Goal: Information Seeking & Learning: Check status

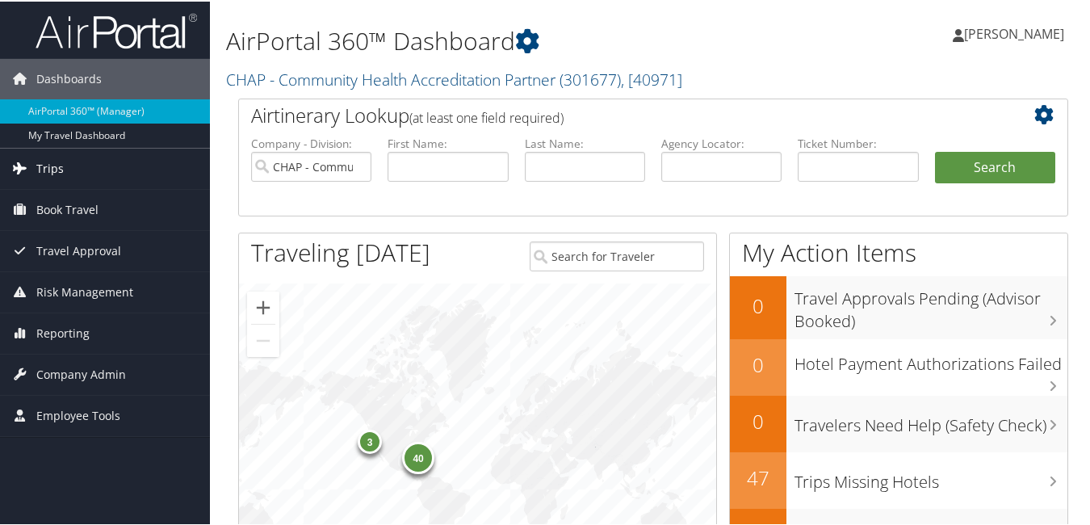
click at [40, 170] on span "Trips" at bounding box center [49, 167] width 27 height 40
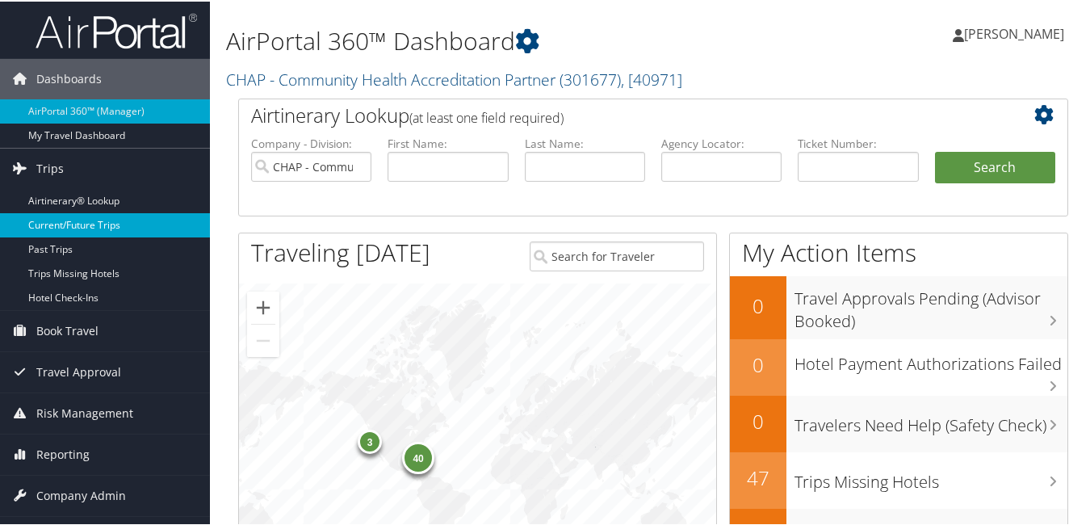
click at [94, 223] on link "Current/Future Trips" at bounding box center [105, 224] width 210 height 24
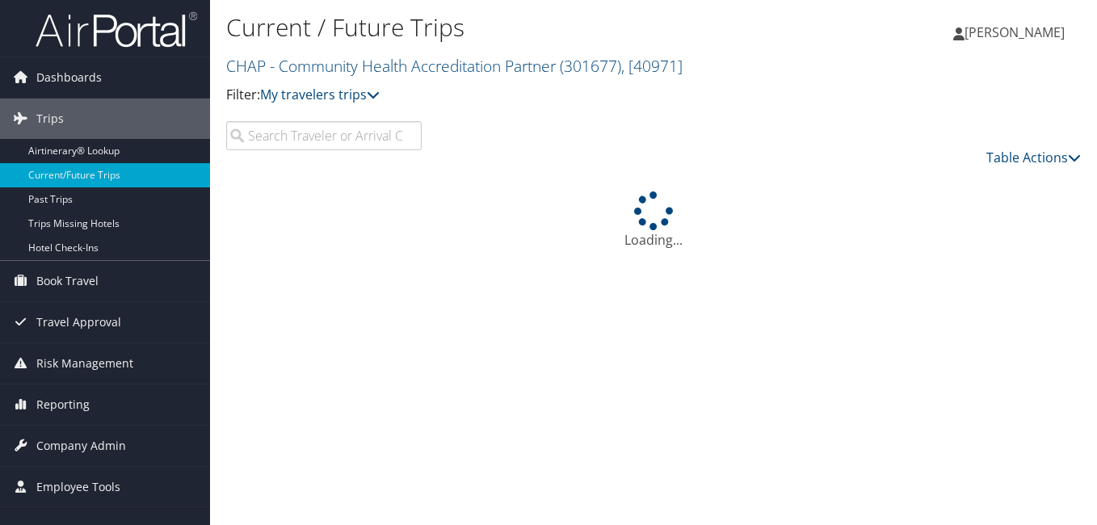
click at [310, 145] on input "search" at bounding box center [323, 135] width 195 height 29
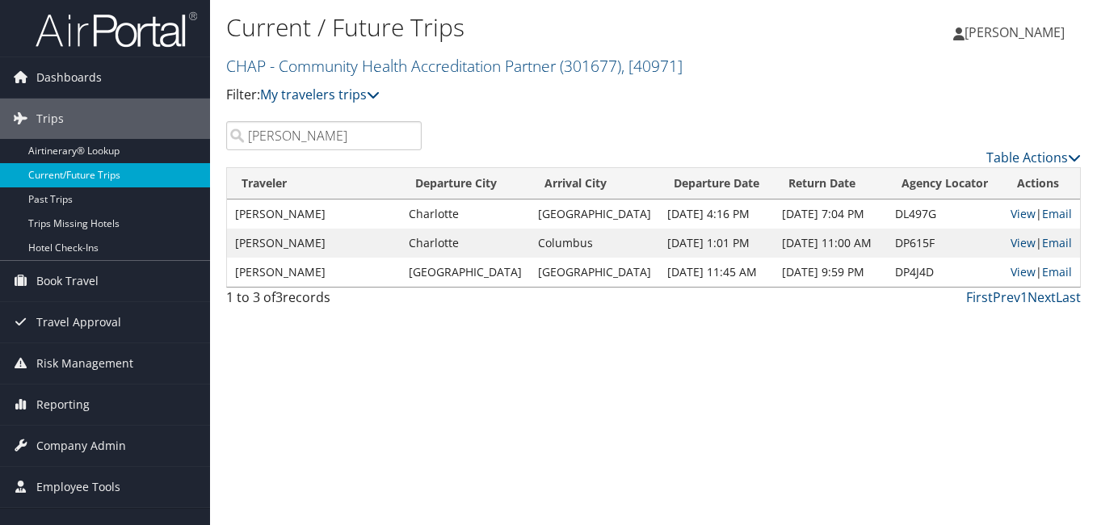
drag, startPoint x: 313, startPoint y: 141, endPoint x: 139, endPoint y: 183, distance: 178.9
click at [137, 169] on div "Dashboards AirPortal 360™ (Manager) My Travel Dashboard Trips Airtinerary® Look…" at bounding box center [548, 262] width 1097 height 525
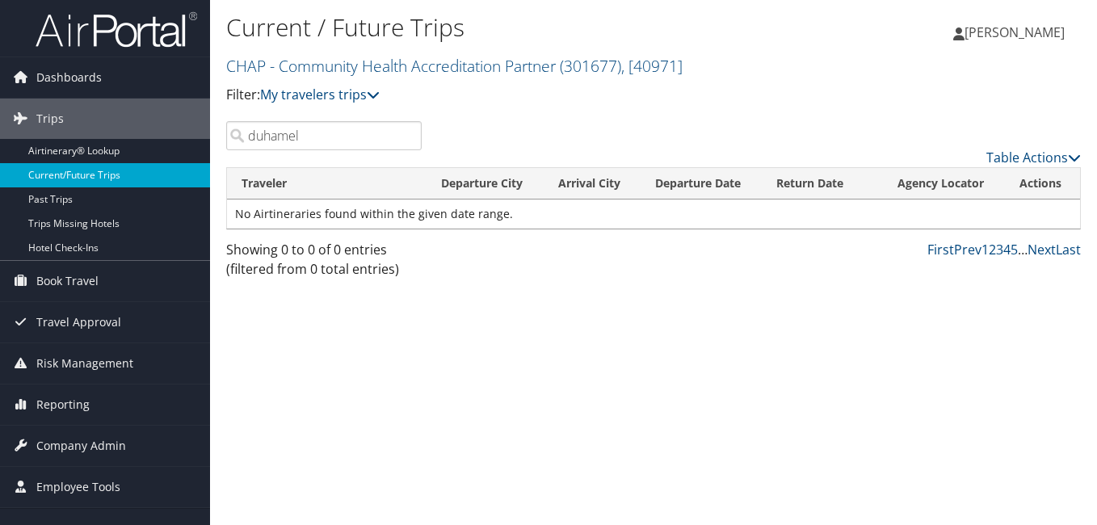
drag, startPoint x: 311, startPoint y: 138, endPoint x: 63, endPoint y: 172, distance: 250.3
click at [65, 171] on div "Dashboards AirPortal 360™ (Manager) My Travel Dashboard Trips Airtinerary® Look…" at bounding box center [548, 262] width 1097 height 525
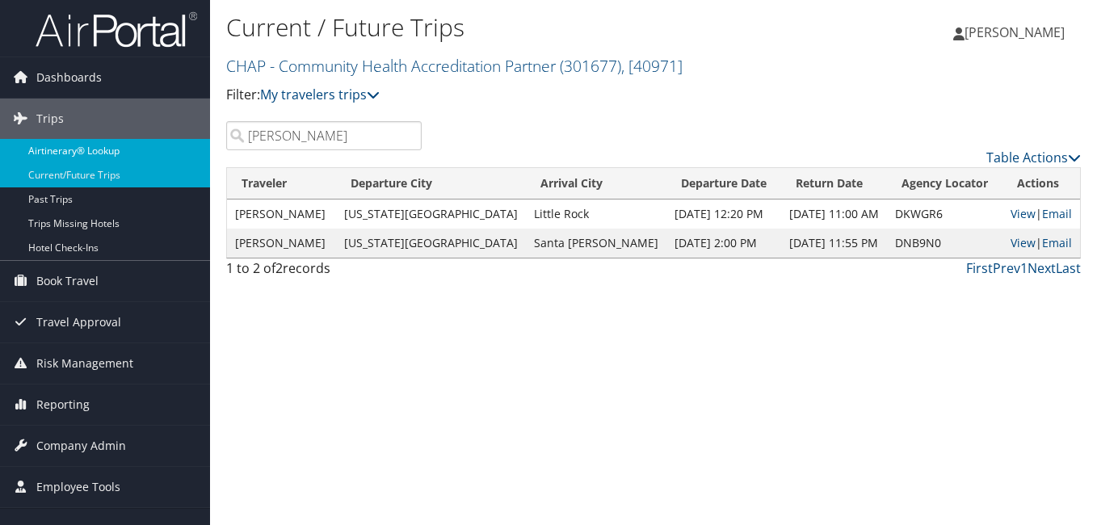
drag, startPoint x: 299, startPoint y: 139, endPoint x: 145, endPoint y: 158, distance: 155.5
click at [151, 158] on div "Dashboards AirPortal 360™ (Manager) My Travel Dashboard Trips Airtinerary® Look…" at bounding box center [548, 262] width 1097 height 525
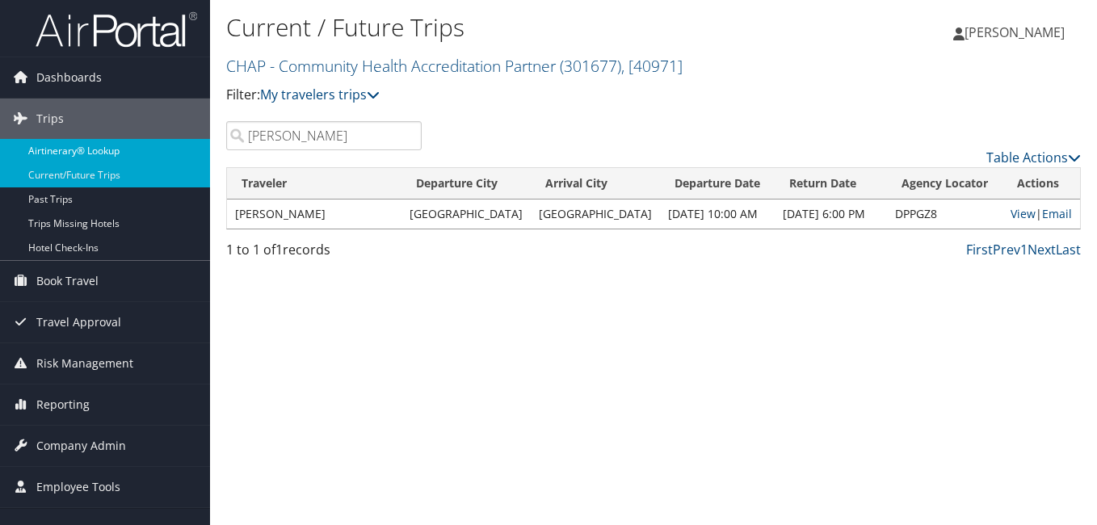
drag, startPoint x: 225, startPoint y: 152, endPoint x: 181, endPoint y: 162, distance: 44.7
click at [183, 161] on div "Dashboards AirPortal 360™ (Manager) My Travel Dashboard Trips Airtinerary® Look…" at bounding box center [548, 262] width 1097 height 525
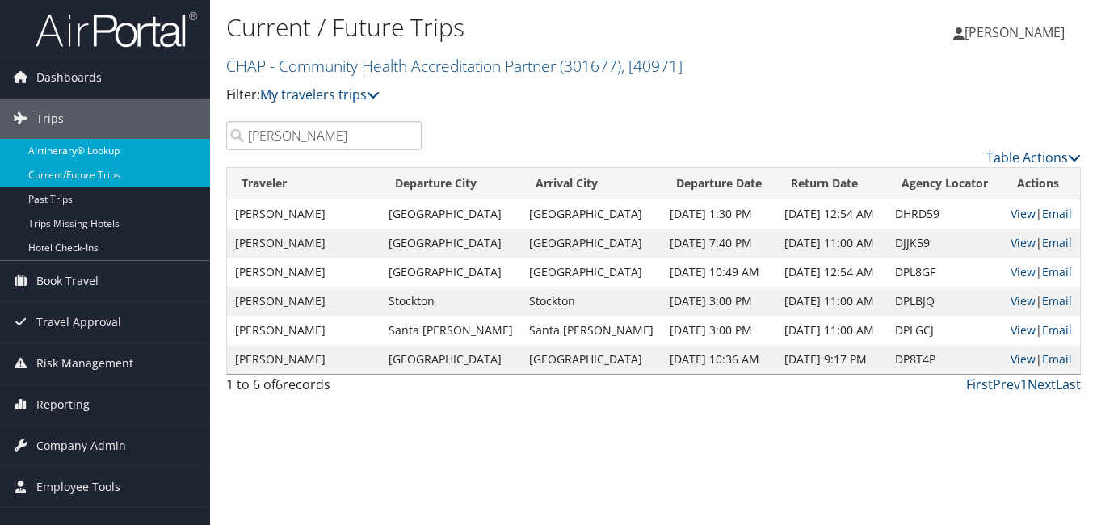
drag, startPoint x: 246, startPoint y: 146, endPoint x: 191, endPoint y: 158, distance: 56.9
click at [191, 158] on div "Dashboards AirPortal 360™ (Manager) My Travel Dashboard Trips Airtinerary® Look…" at bounding box center [548, 262] width 1097 height 525
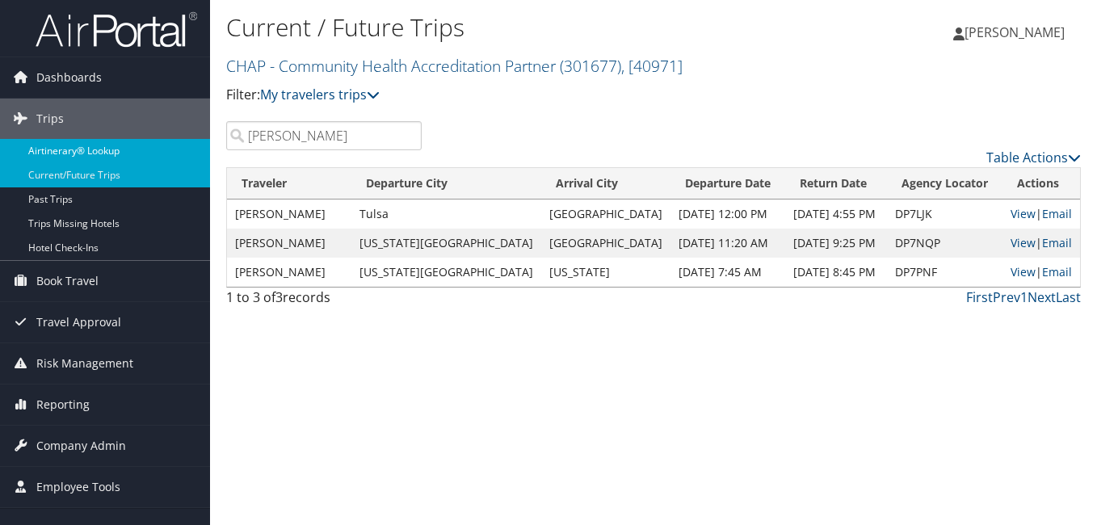
drag, startPoint x: 294, startPoint y: 137, endPoint x: 163, endPoint y: 149, distance: 131.5
click at [163, 149] on div "Dashboards AirPortal 360™ (Manager) My Travel Dashboard Trips Airtinerary® Look…" at bounding box center [548, 262] width 1097 height 525
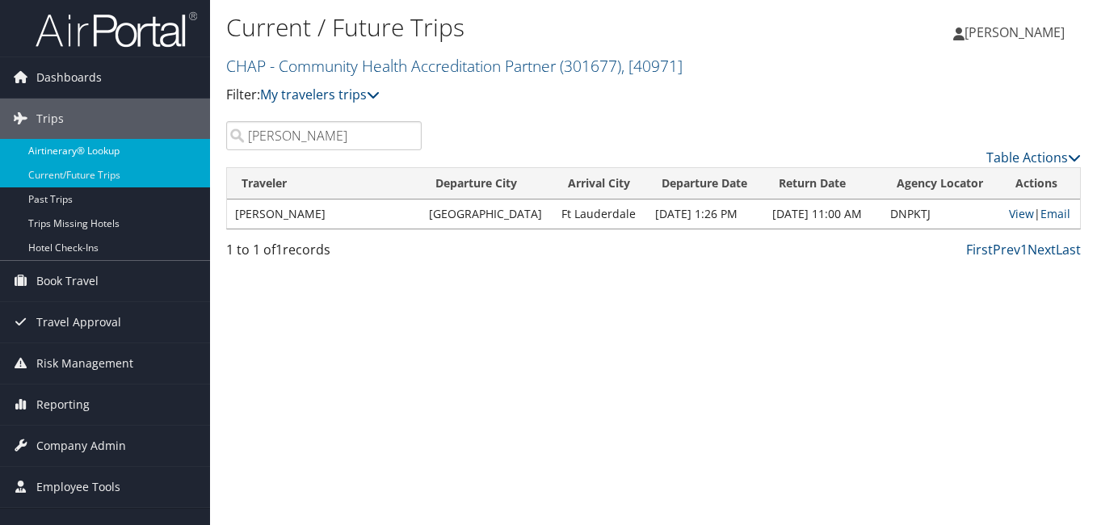
drag, startPoint x: 313, startPoint y: 140, endPoint x: 144, endPoint y: 157, distance: 169.7
click at [144, 157] on div "Dashboards AirPortal 360™ (Manager) My Travel Dashboard Trips Airtinerary® Look…" at bounding box center [548, 262] width 1097 height 525
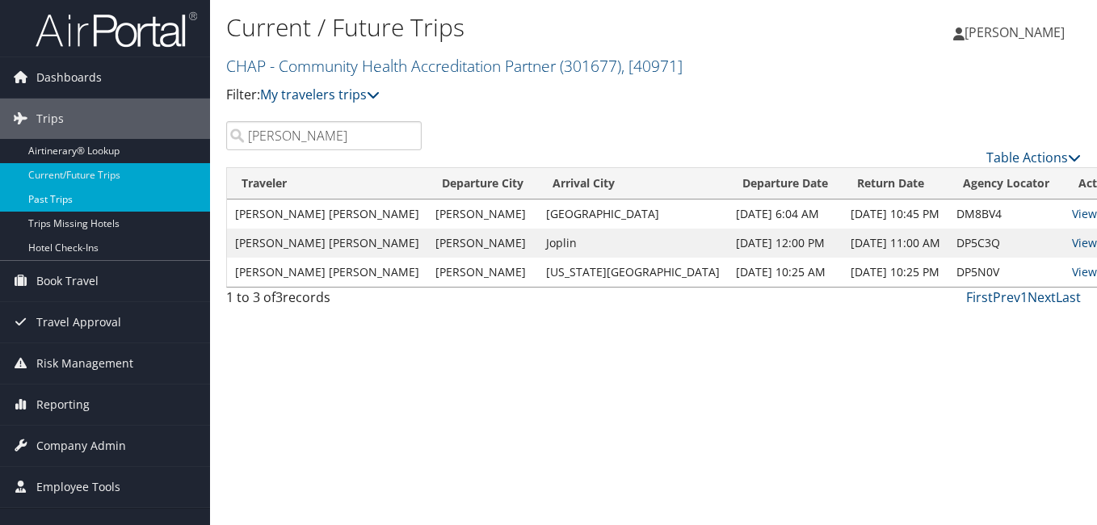
drag, startPoint x: 305, startPoint y: 148, endPoint x: 184, endPoint y: 187, distance: 126.7
click at [188, 176] on div "Dashboards AirPortal 360™ (Manager) My Travel Dashboard Trips Airtinerary® Look…" at bounding box center [548, 262] width 1097 height 525
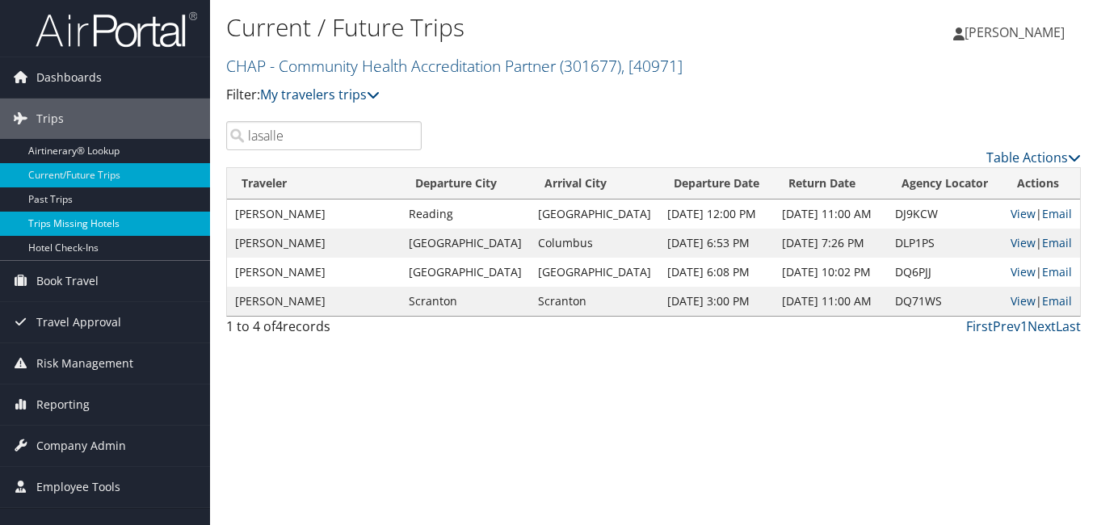
drag, startPoint x: 296, startPoint y: 141, endPoint x: 170, endPoint y: 227, distance: 152.1
click at [57, 176] on div "Dashboards AirPortal 360™ (Manager) My Travel Dashboard Trips Airtinerary® Look…" at bounding box center [548, 262] width 1097 height 525
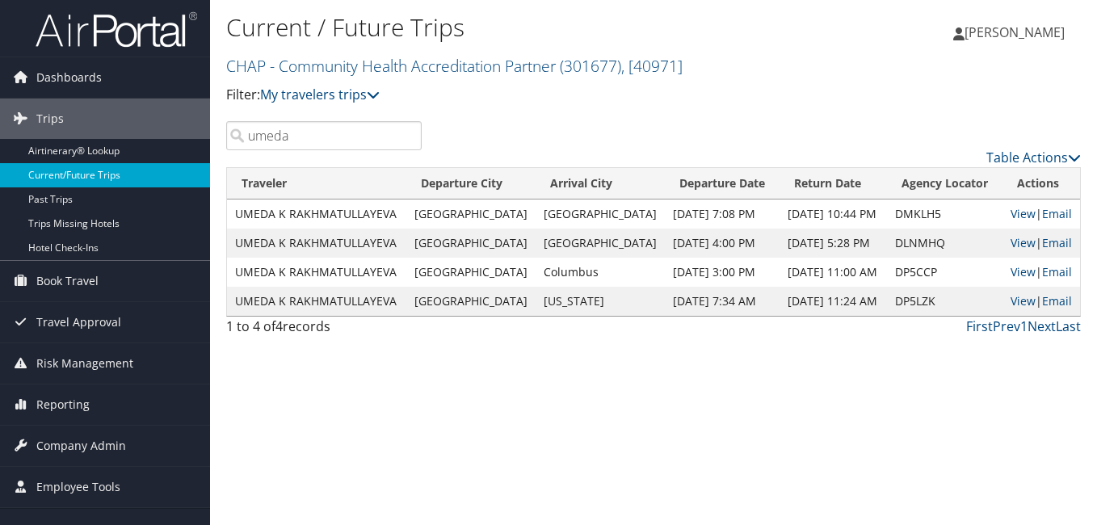
drag, startPoint x: 242, startPoint y: 140, endPoint x: 142, endPoint y: 163, distance: 102.9
click at [147, 160] on div "Dashboards AirPortal 360™ (Manager) My Travel Dashboard Trips Airtinerary® Look…" at bounding box center [548, 262] width 1097 height 525
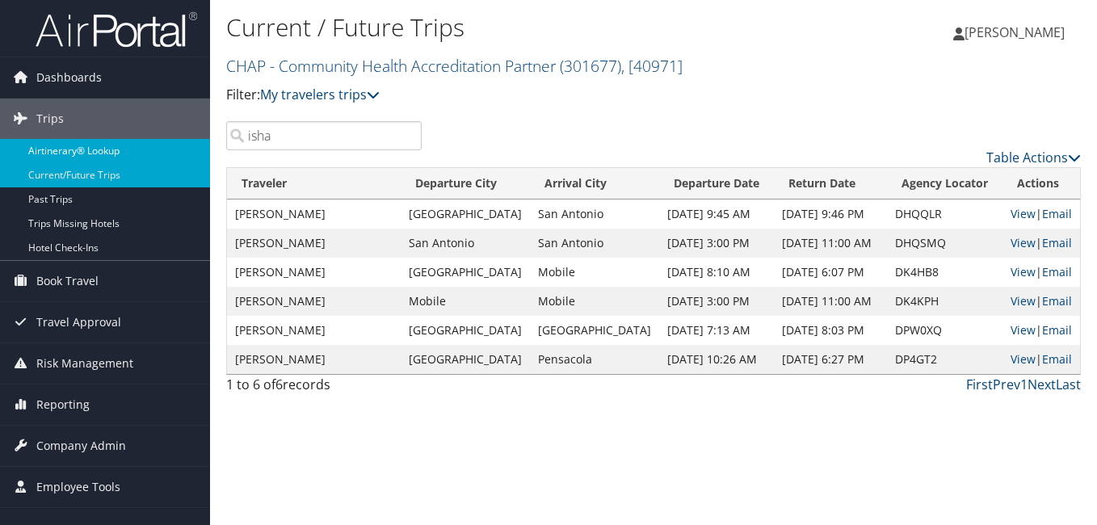
drag, startPoint x: 286, startPoint y: 138, endPoint x: 144, endPoint y: 159, distance: 143.7
click at [144, 159] on div "Dashboards AirPortal 360™ (Manager) My Travel Dashboard Trips Airtinerary® Look…" at bounding box center [548, 262] width 1097 height 525
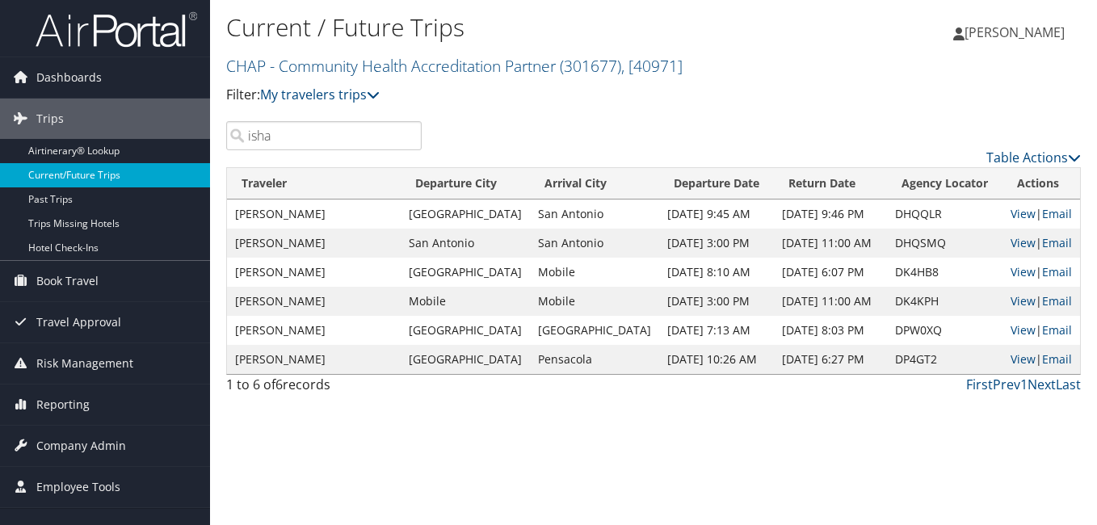
drag, startPoint x: 294, startPoint y: 137, endPoint x: 103, endPoint y: 167, distance: 193.0
click at [107, 165] on div "Dashboards AirPortal 360™ (Manager) My Travel Dashboard Trips Airtinerary® Look…" at bounding box center [548, 262] width 1097 height 525
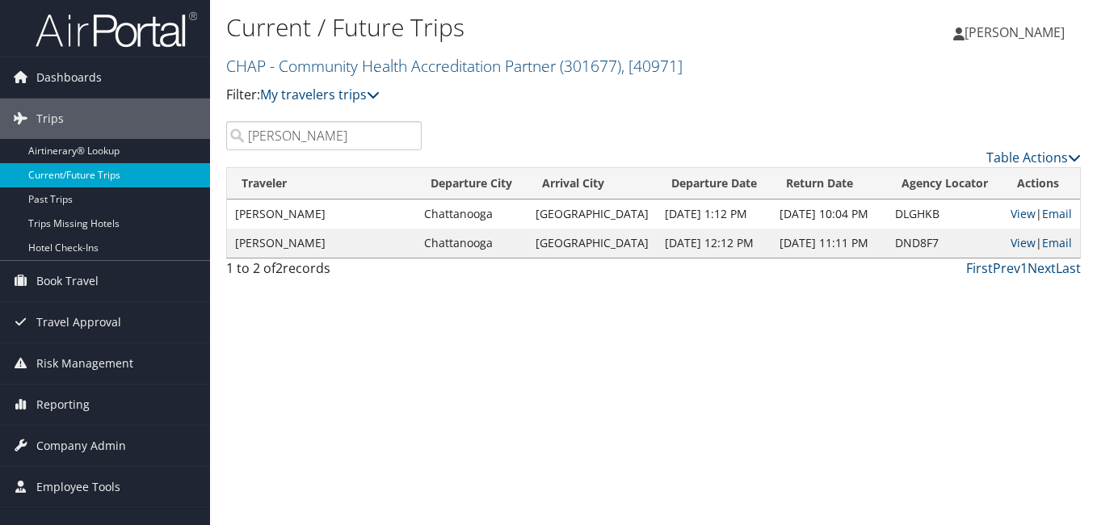
drag, startPoint x: 296, startPoint y: 141, endPoint x: 92, endPoint y: 166, distance: 205.8
click at [94, 165] on div "Dashboards AirPortal 360™ (Manager) My Travel Dashboard Trips Airtinerary® Look…" at bounding box center [548, 262] width 1097 height 525
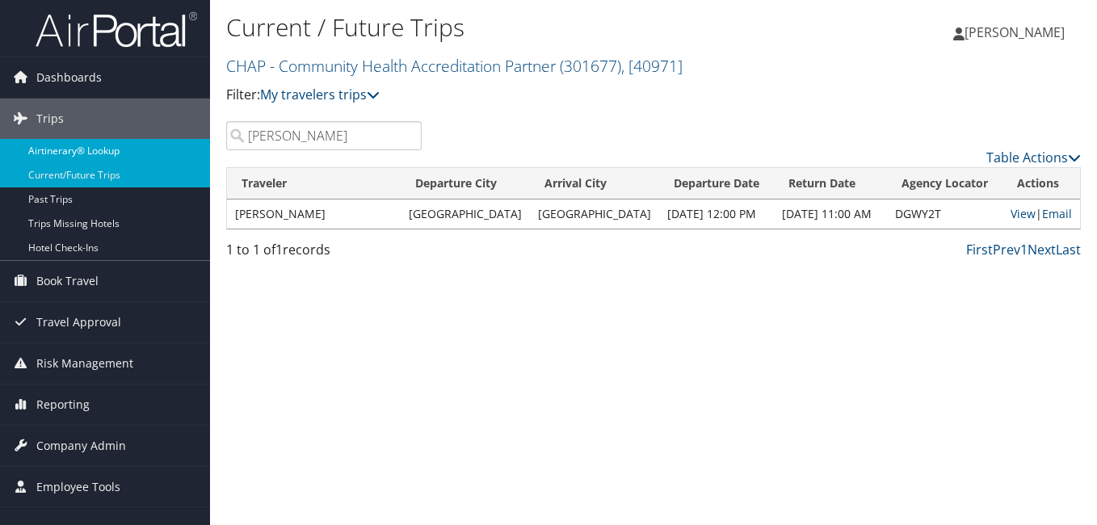
drag, startPoint x: 287, startPoint y: 142, endPoint x: 134, endPoint y: 158, distance: 153.5
click at [134, 158] on div "Dashboards AirPortal 360™ (Manager) My Travel Dashboard Trips Airtinerary® Look…" at bounding box center [548, 262] width 1097 height 525
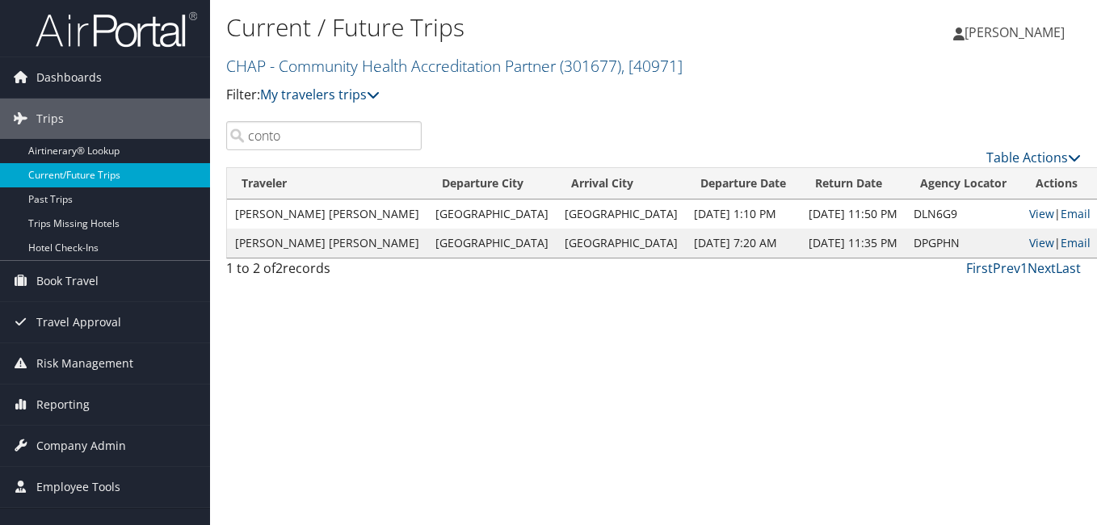
drag, startPoint x: 330, startPoint y: 137, endPoint x: 97, endPoint y: 166, distance: 234.4
click at [97, 166] on div "Dashboards AirPortal 360™ (Manager) My Travel Dashboard Trips Airtinerary® Look…" at bounding box center [548, 262] width 1097 height 525
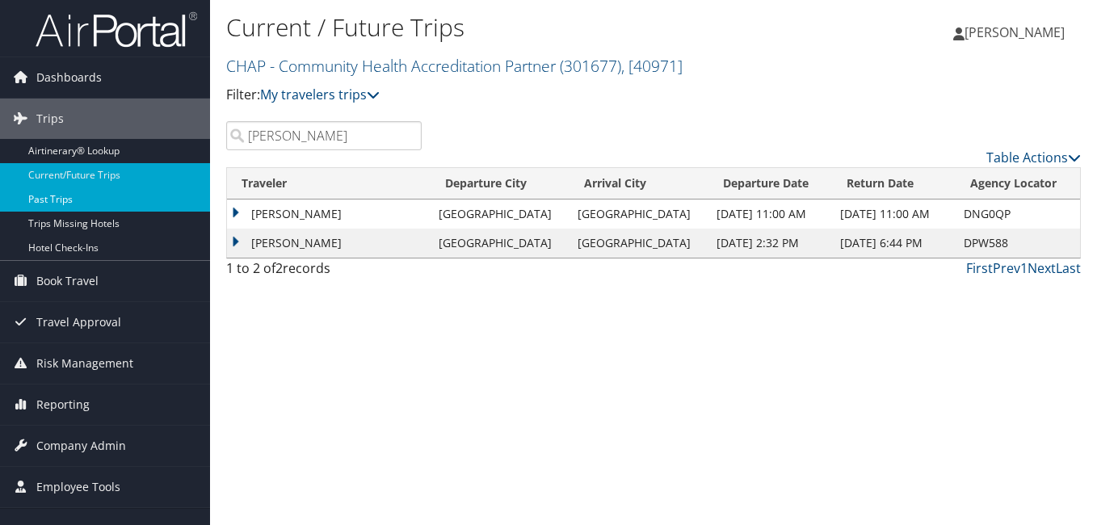
drag, startPoint x: 317, startPoint y: 146, endPoint x: 61, endPoint y: 199, distance: 261.4
click at [71, 185] on div "Dashboards AirPortal 360™ (Manager) My Travel Dashboard Trips Airtinerary® Look…" at bounding box center [548, 262] width 1097 height 525
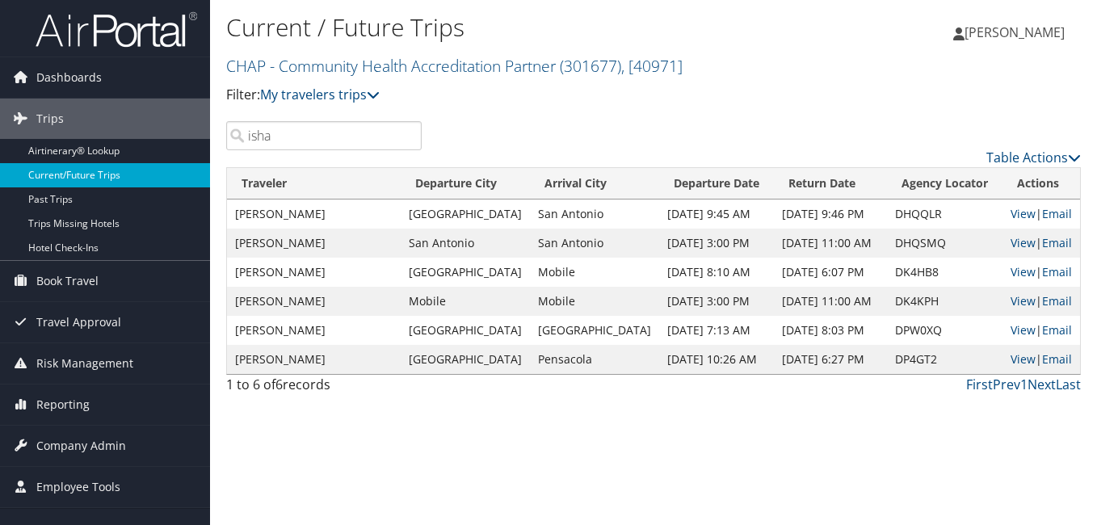
click at [9, 174] on div "Dashboards AirPortal 360™ (Manager) My Travel Dashboard Trips Airtinerary® Look…" at bounding box center [548, 262] width 1097 height 525
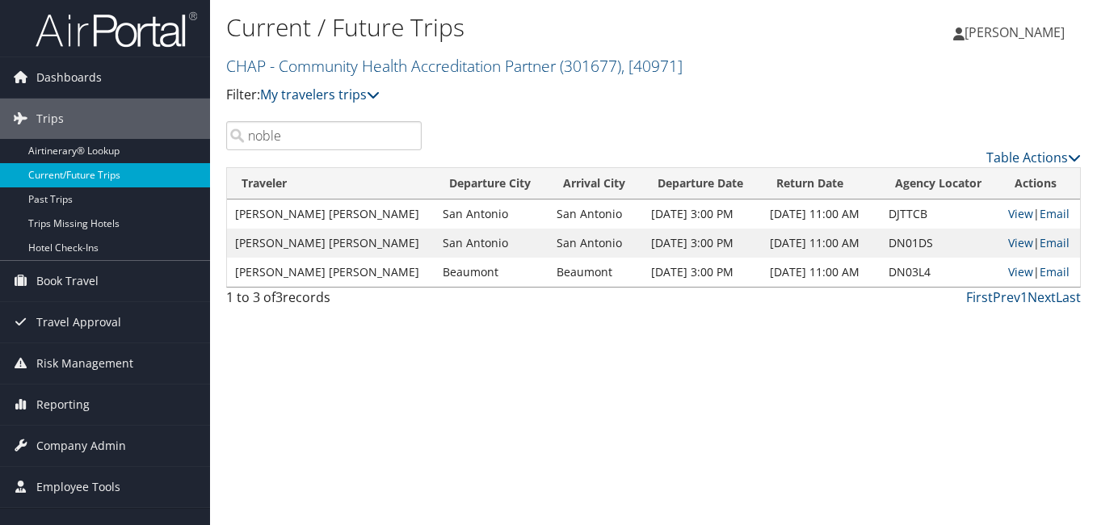
drag, startPoint x: 237, startPoint y: 149, endPoint x: 116, endPoint y: 176, distance: 124.1
click at [116, 176] on div "Dashboards AirPortal 360™ (Manager) My Travel Dashboard Trips Airtinerary® Look…" at bounding box center [548, 262] width 1097 height 525
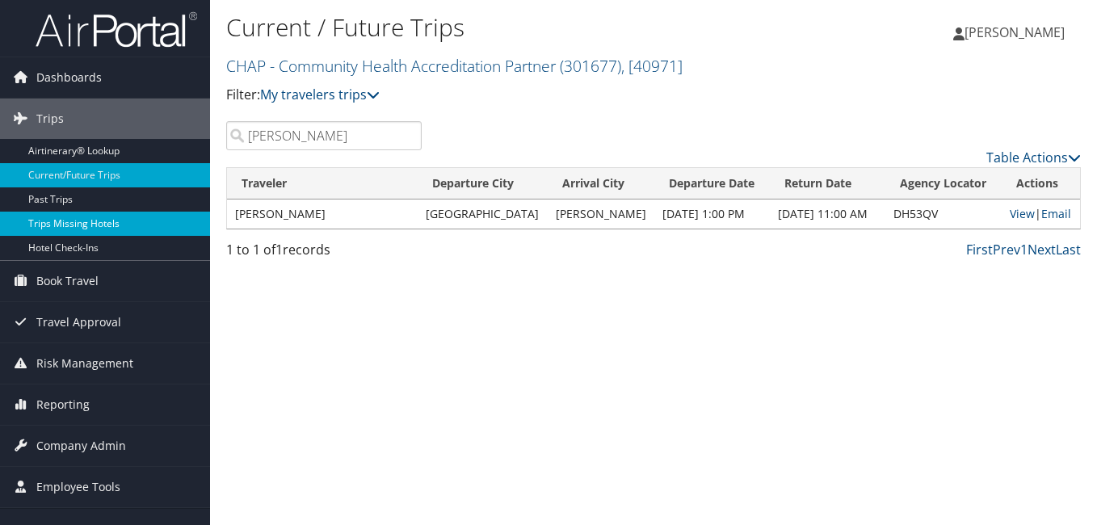
drag, startPoint x: 312, startPoint y: 140, endPoint x: 209, endPoint y: 225, distance: 133.1
click at [152, 171] on div "Dashboards AirPortal 360™ (Manager) My Travel Dashboard Trips Airtinerary® Look…" at bounding box center [548, 262] width 1097 height 525
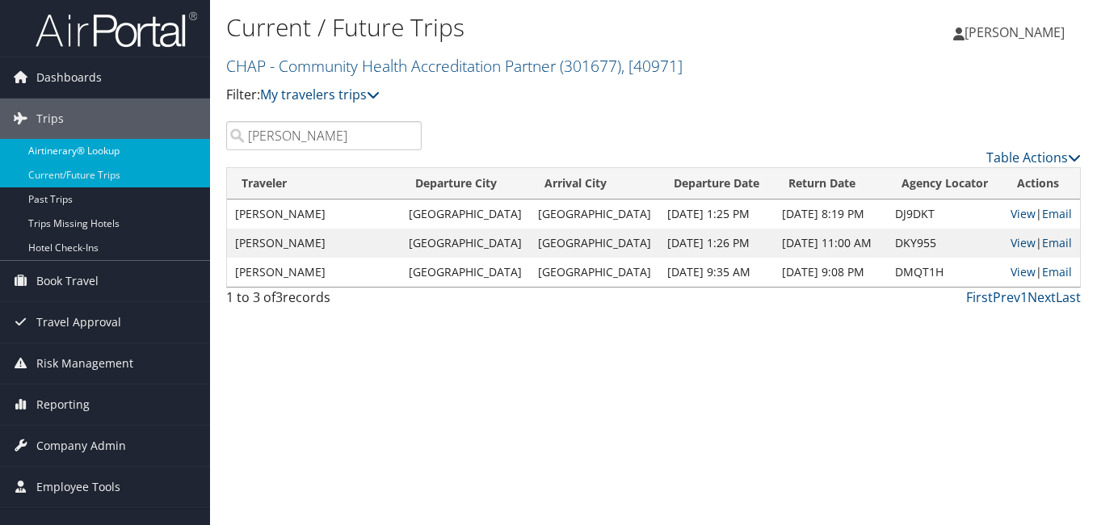
drag, startPoint x: 301, startPoint y: 140, endPoint x: 174, endPoint y: 161, distance: 129.3
click at [177, 159] on div "Dashboards AirPortal 360™ (Manager) My Travel Dashboard Trips Airtinerary® Look…" at bounding box center [548, 262] width 1097 height 525
drag, startPoint x: 226, startPoint y: 142, endPoint x: 158, endPoint y: 151, distance: 69.2
click at [161, 149] on div "Dashboards AirPortal 360™ (Manager) My Travel Dashboard Trips Airtinerary® Look…" at bounding box center [548, 262] width 1097 height 525
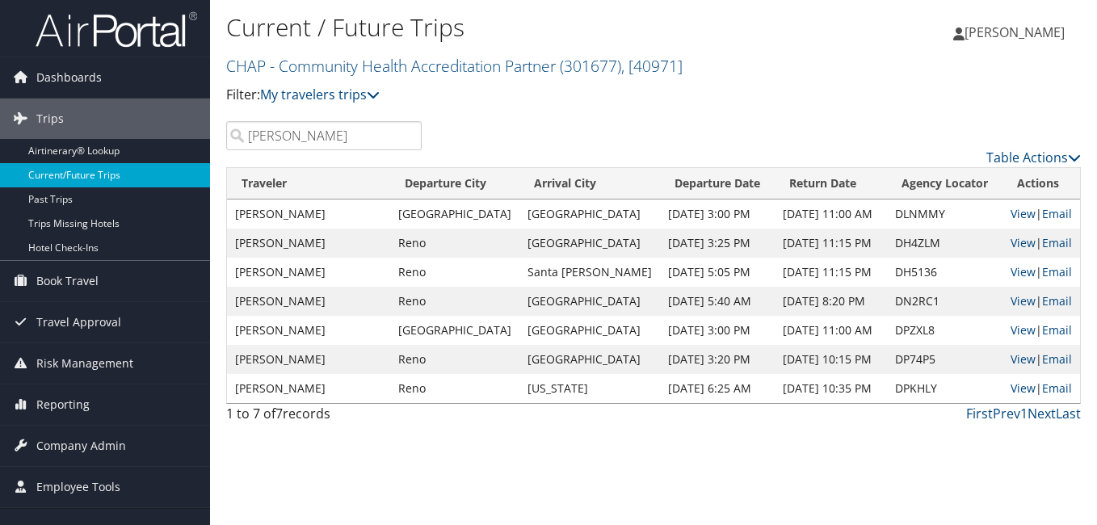
drag, startPoint x: 301, startPoint y: 141, endPoint x: 95, endPoint y: 165, distance: 207.4
click at [107, 159] on div "Dashboards AirPortal 360™ (Manager) My Travel Dashboard Trips Airtinerary® Look…" at bounding box center [548, 262] width 1097 height 525
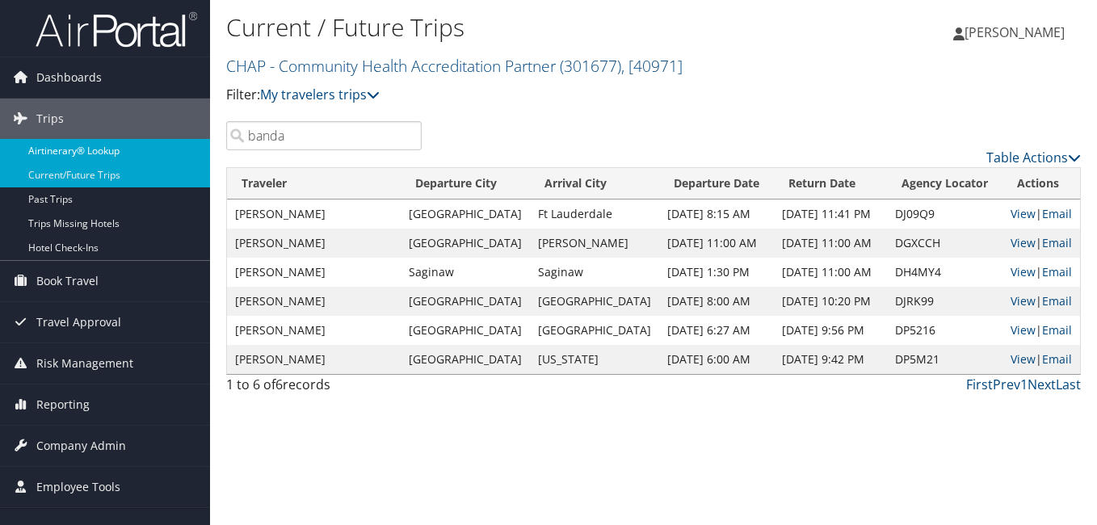
drag, startPoint x: 293, startPoint y: 142, endPoint x: 190, endPoint y: 147, distance: 103.5
click at [190, 147] on div "Dashboards AirPortal 360™ (Manager) My Travel Dashboard Trips Airtinerary® Look…" at bounding box center [548, 262] width 1097 height 525
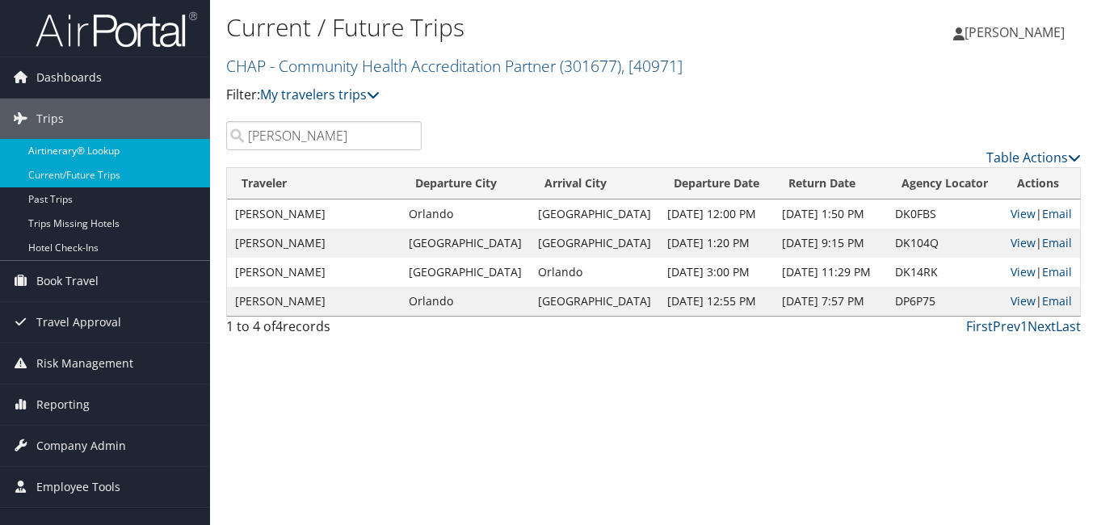
drag, startPoint x: 298, startPoint y: 137, endPoint x: 128, endPoint y: 152, distance: 170.3
click at [128, 152] on div "Dashboards AirPortal 360™ (Manager) My Travel Dashboard Trips Airtinerary® Look…" at bounding box center [548, 262] width 1097 height 525
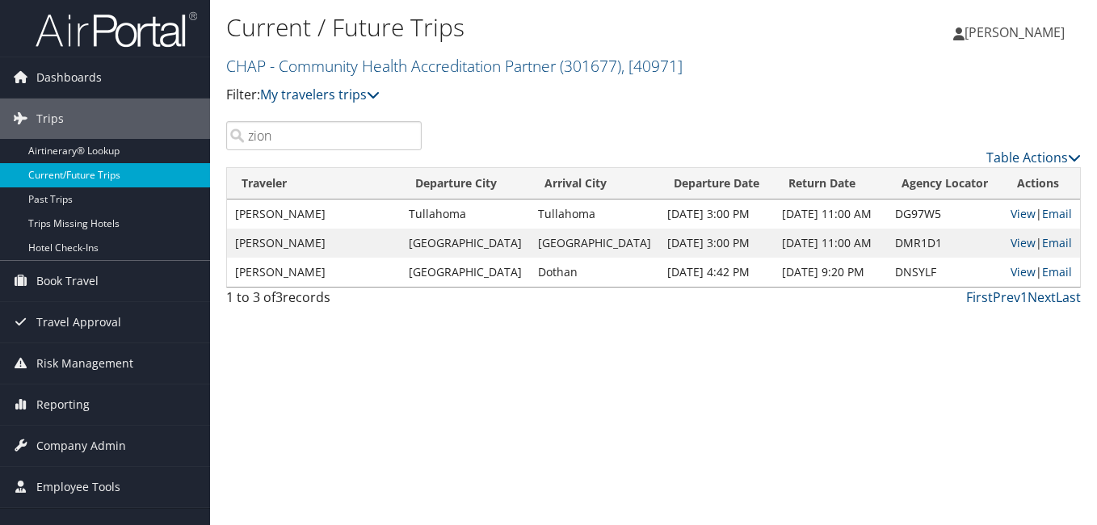
drag, startPoint x: 279, startPoint y: 146, endPoint x: 178, endPoint y: 166, distance: 102.8
click at [178, 166] on div "Dashboards AirPortal 360™ (Manager) My Travel Dashboard Trips Airtinerary® Look…" at bounding box center [548, 262] width 1097 height 525
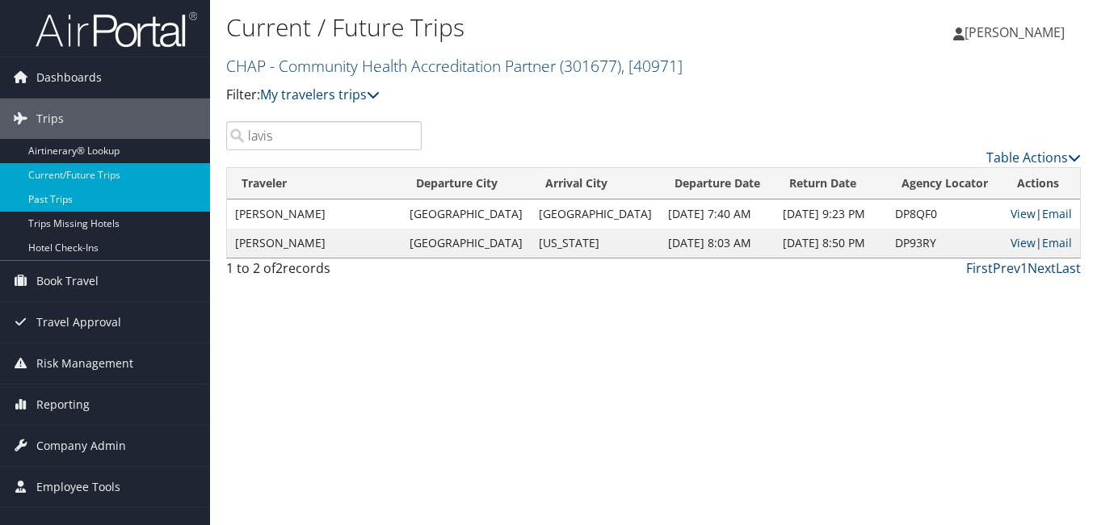
drag, startPoint x: 292, startPoint y: 138, endPoint x: 181, endPoint y: 192, distance: 123.2
click at [199, 166] on div "Dashboards AirPortal 360™ (Manager) My Travel Dashboard Trips Airtinerary® Look…" at bounding box center [548, 262] width 1097 height 525
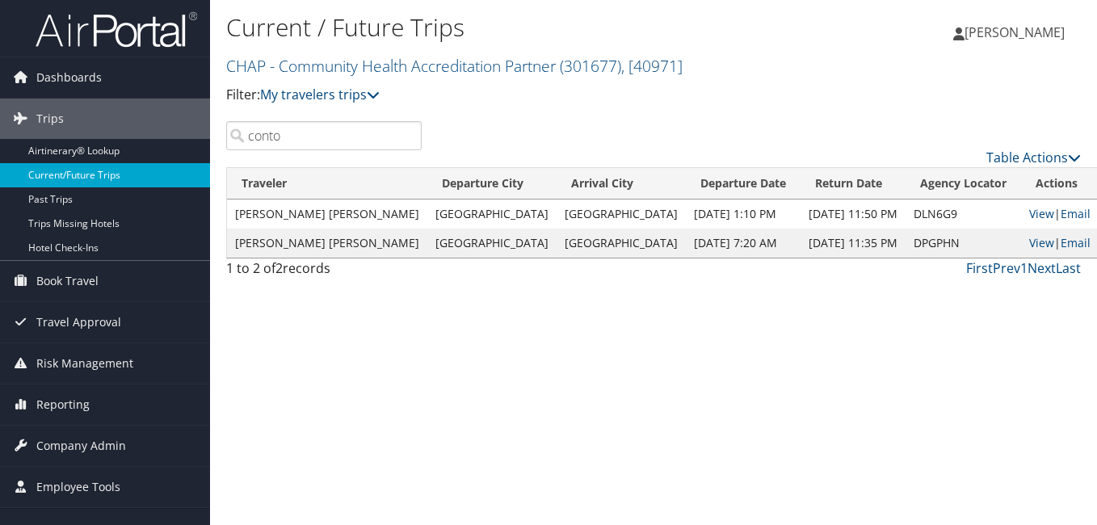
drag, startPoint x: 313, startPoint y: 144, endPoint x: 191, endPoint y: 166, distance: 124.7
click at [191, 166] on div "Dashboards AirPortal 360™ (Manager) My Travel Dashboard Trips Airtinerary® Look…" at bounding box center [548, 262] width 1097 height 525
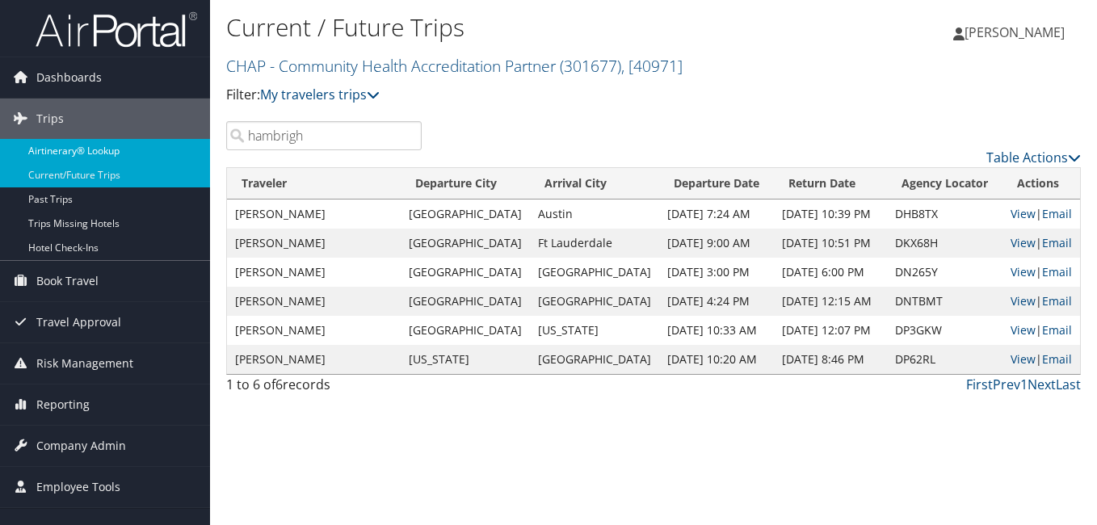
drag, startPoint x: 311, startPoint y: 129, endPoint x: 200, endPoint y: 148, distance: 113.0
click at [200, 148] on div "Dashboards AirPortal 360™ (Manager) My Travel Dashboard Trips Airtinerary® Look…" at bounding box center [548, 262] width 1097 height 525
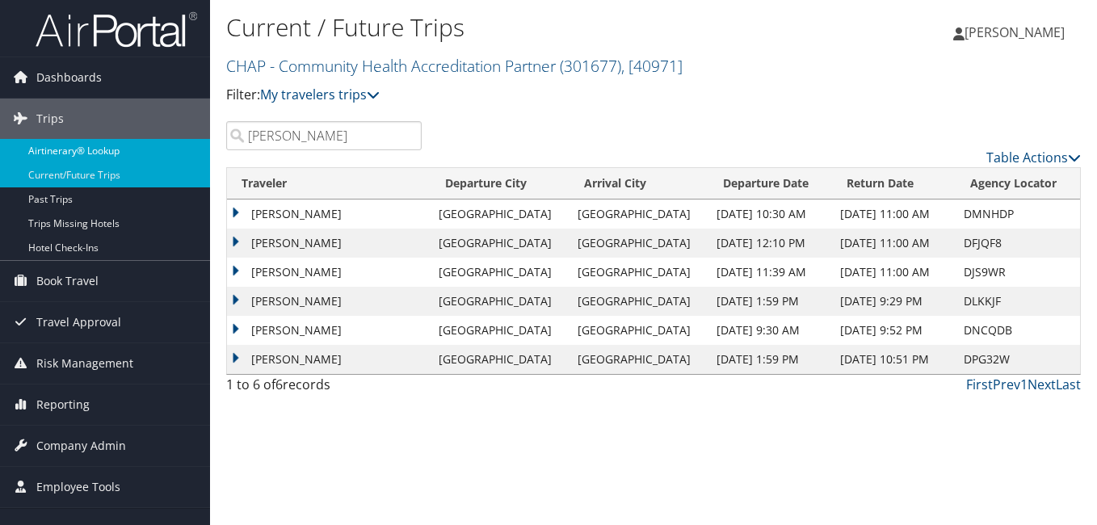
drag, startPoint x: 323, startPoint y: 145, endPoint x: 139, endPoint y: 162, distance: 184.9
click at [139, 162] on div "Dashboards AirPortal 360™ (Manager) My Travel Dashboard Trips Airtinerary® Look…" at bounding box center [548, 262] width 1097 height 525
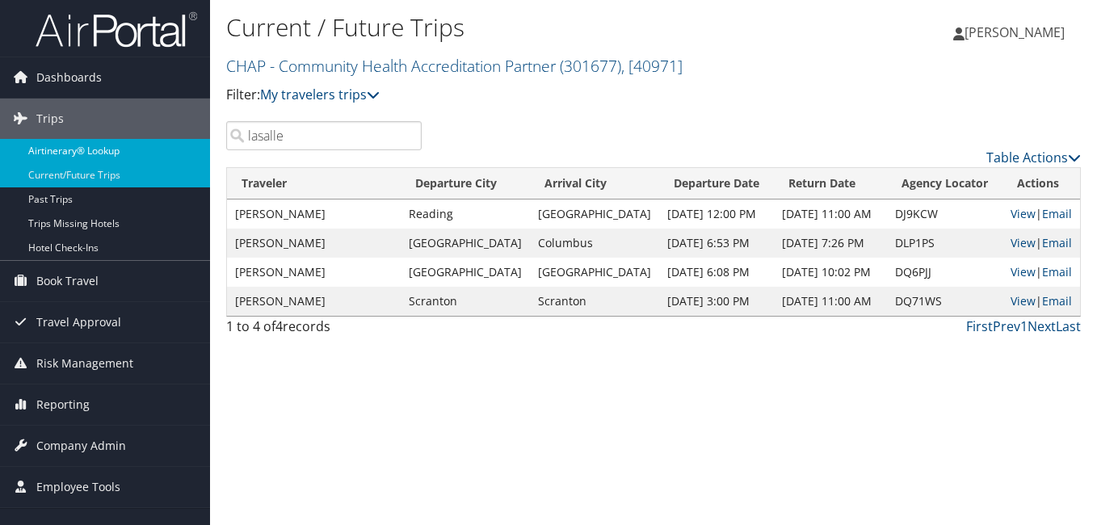
drag, startPoint x: 313, startPoint y: 134, endPoint x: 200, endPoint y: 149, distance: 114.9
click at [203, 149] on div "Dashboards AirPortal 360™ (Manager) My Travel Dashboard Trips Airtinerary® Look…" at bounding box center [548, 262] width 1097 height 525
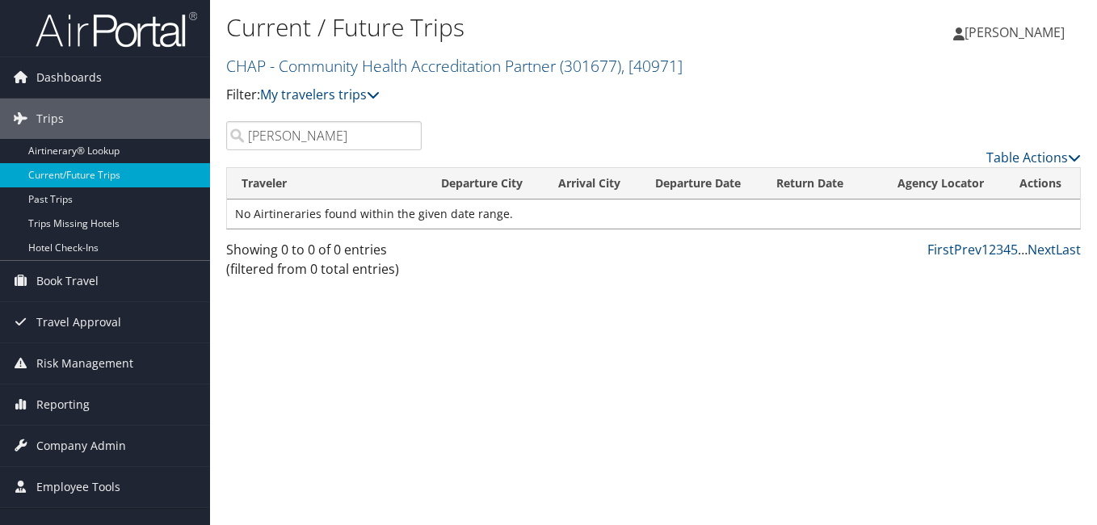
drag, startPoint x: 310, startPoint y: 141, endPoint x: 229, endPoint y: 145, distance: 81.7
click at [229, 145] on input "cleary" at bounding box center [323, 135] width 195 height 29
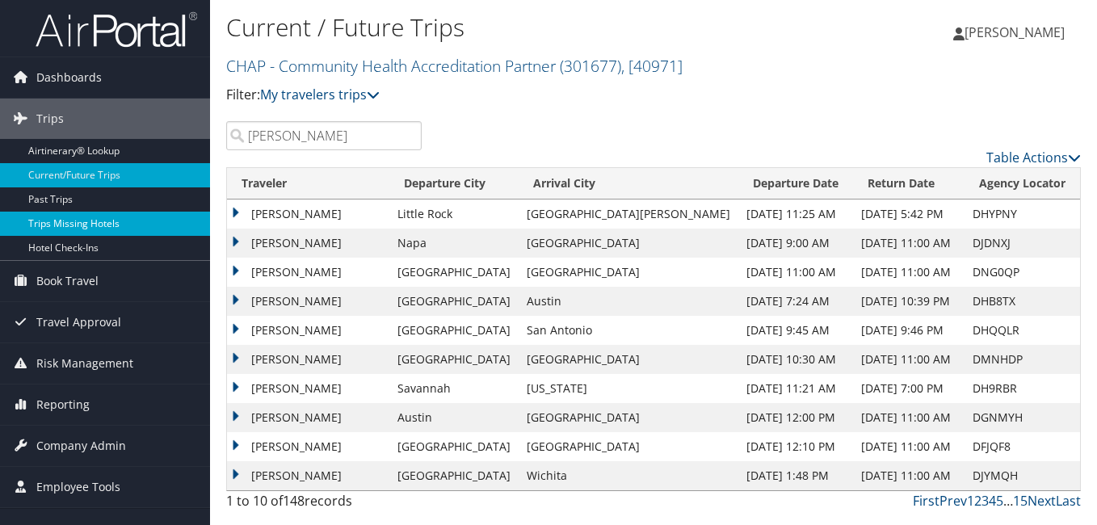
type input "haller"
